Goal: Ask a question

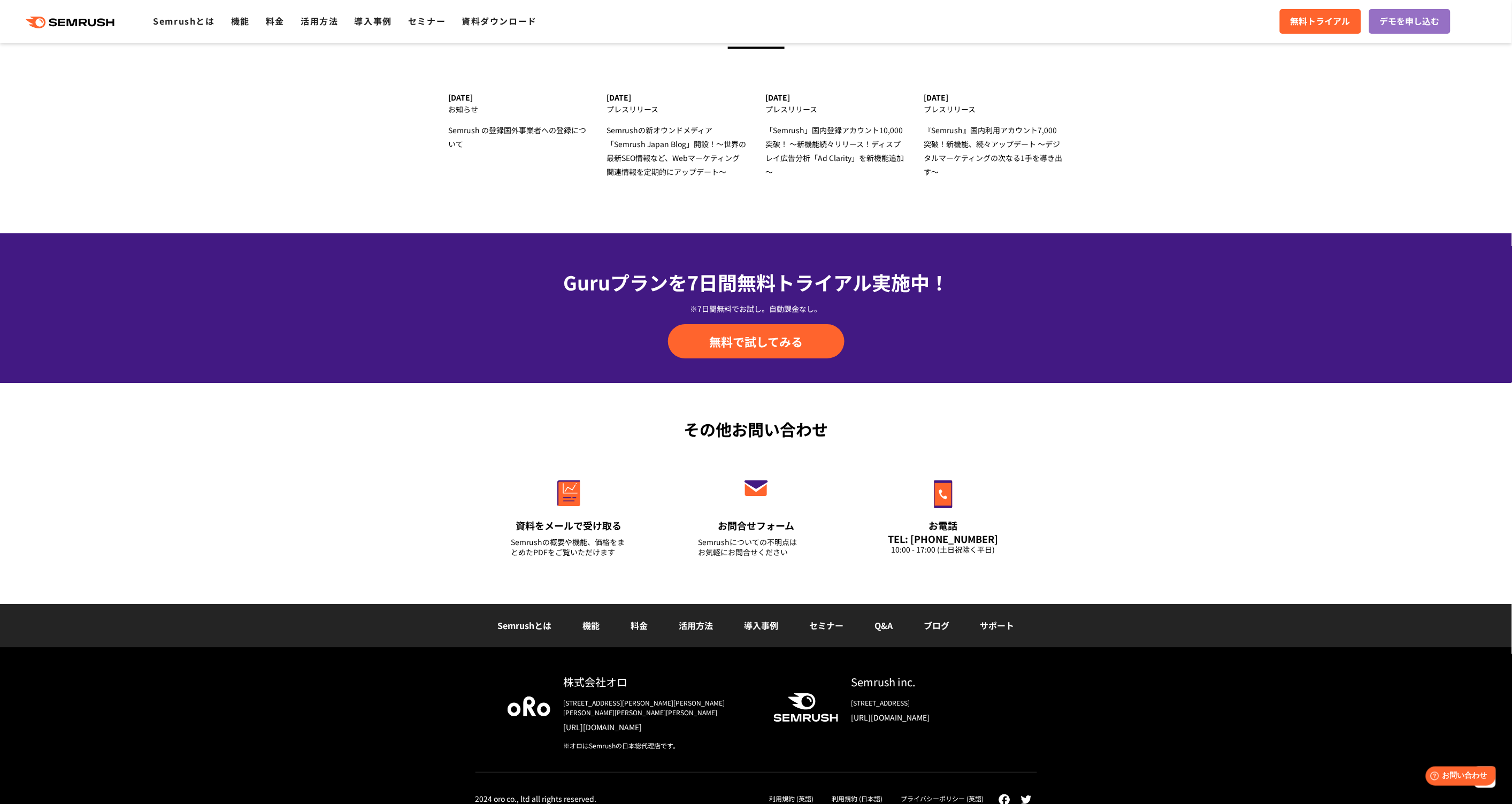
click at [887, 627] on link "Q&A" at bounding box center [883, 626] width 18 height 13
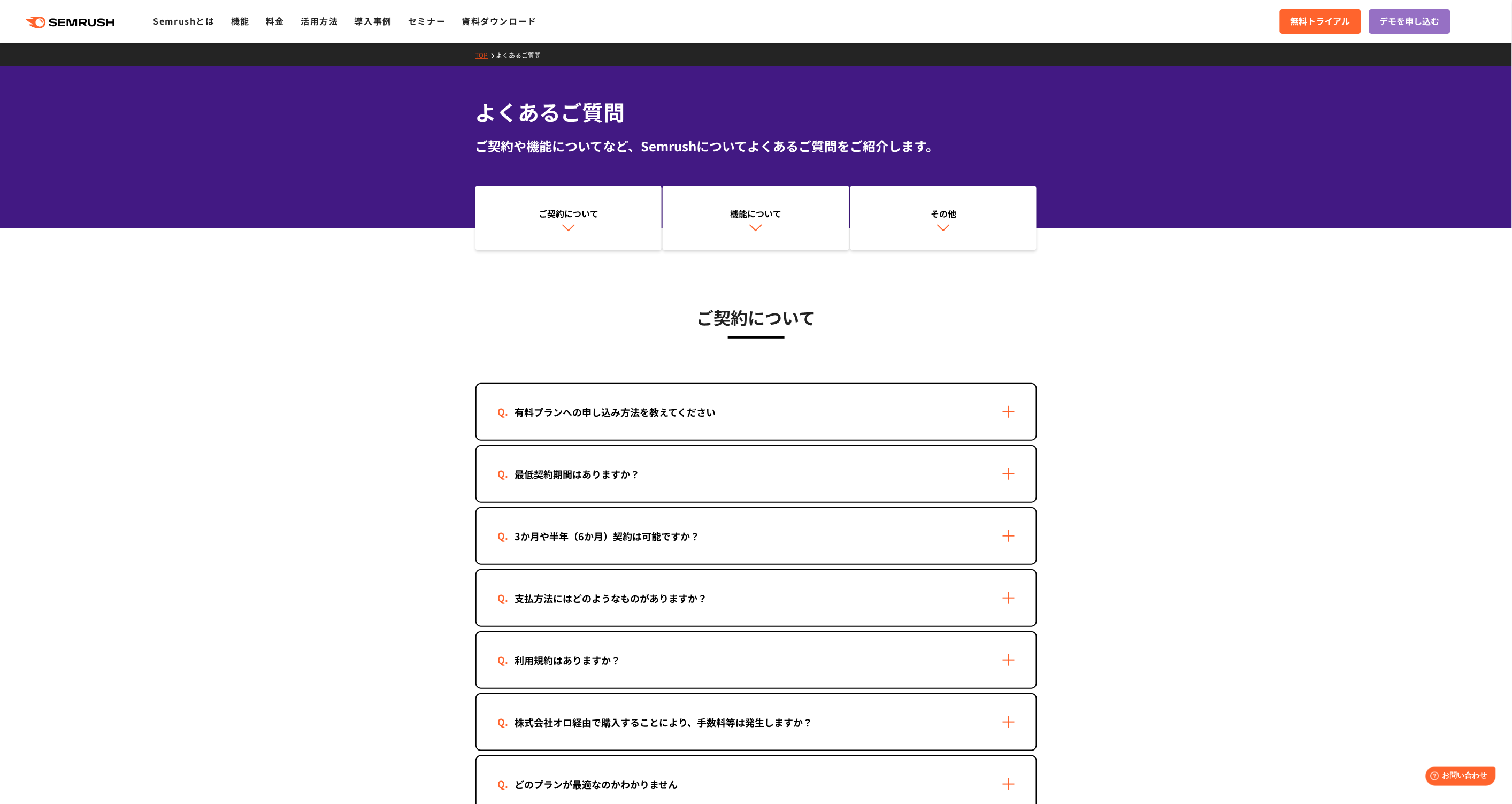
click at [929, 232] on link "その他" at bounding box center [944, 218] width 187 height 65
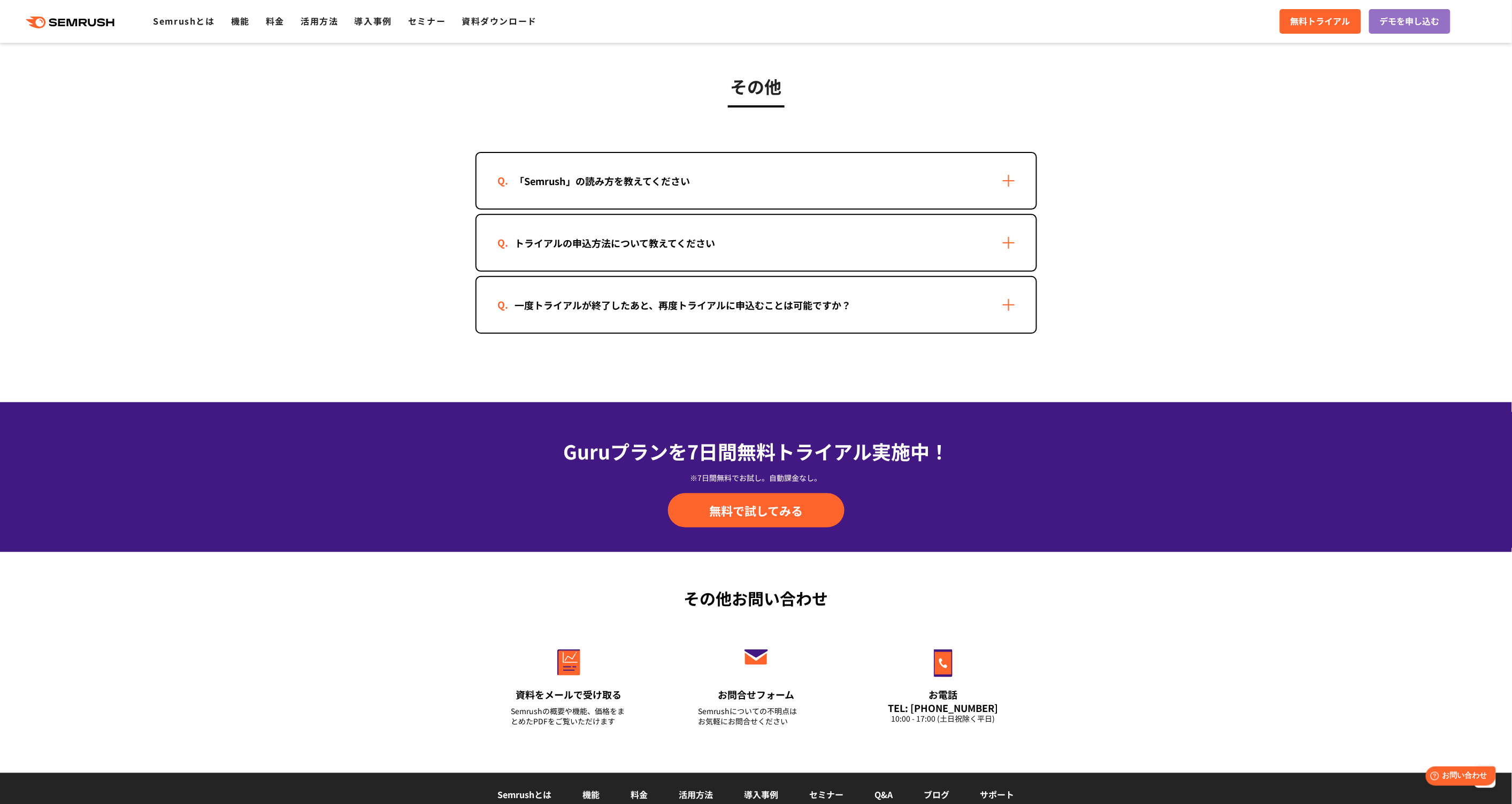
scroll to position [2036, 0]
